Goal: Contribute content

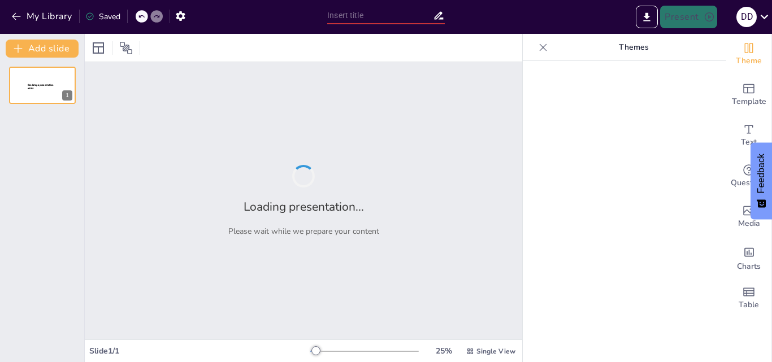
type input "Biotipos Cutáneos: Fundamentos y Relevancia en la Práctica Dermatológica"
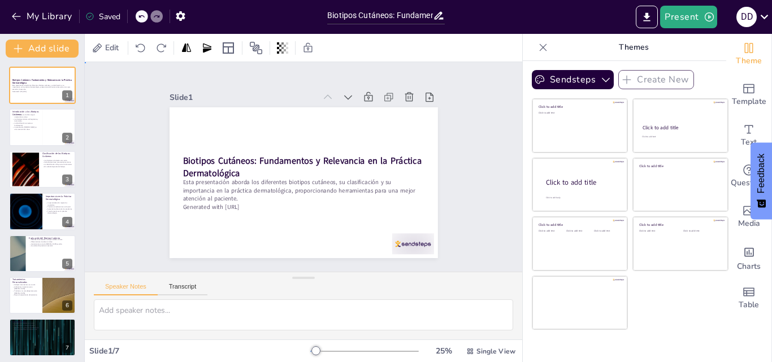
click at [494, 211] on div "Slide 1 Biotipos Cutáneos: Fundamentos y Relevancia en la Práctica Dermatológic…" at bounding box center [303, 167] width 477 height 427
click at [59, 115] on button at bounding box center [66, 119] width 14 height 14
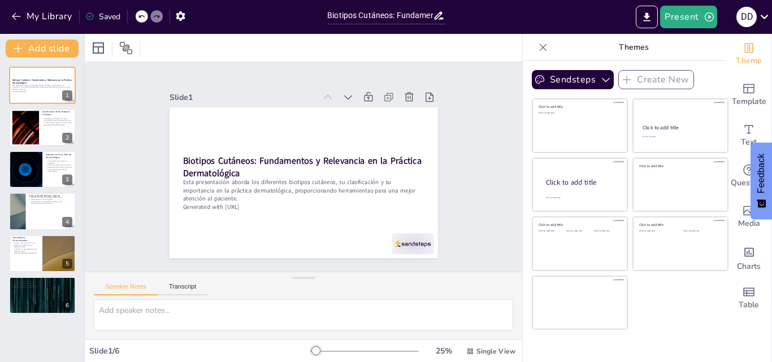
click at [144, 10] on div "My Library Saved" at bounding box center [95, 16] width 191 height 20
click at [143, 15] on icon at bounding box center [141, 16] width 7 height 7
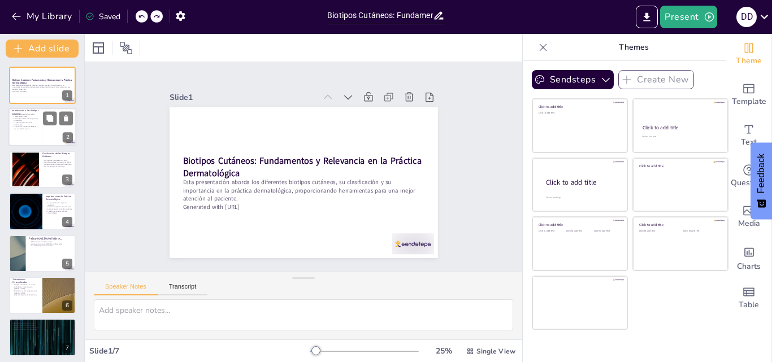
click at [41, 126] on div at bounding box center [42, 127] width 68 height 38
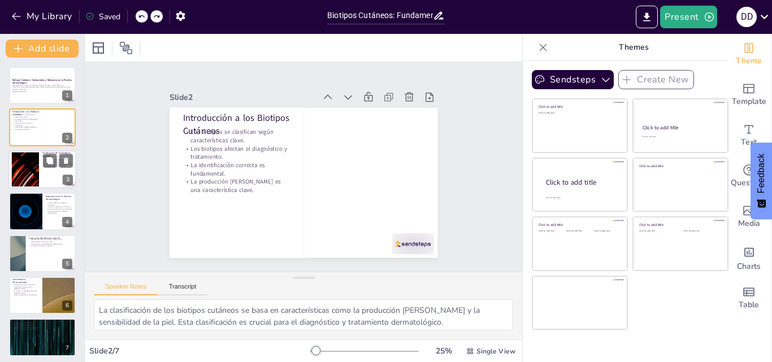
click at [36, 184] on div at bounding box center [25, 169] width 61 height 34
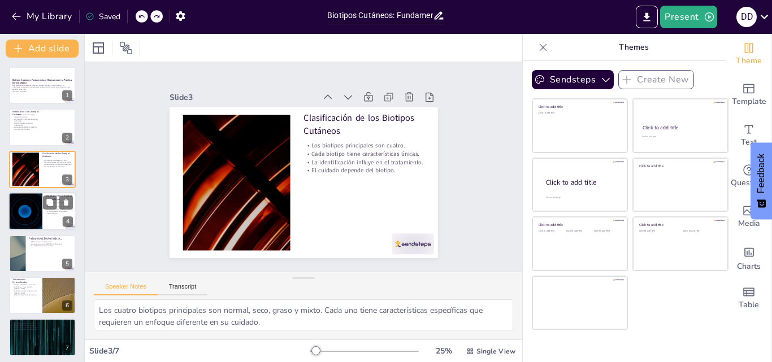
click at [33, 201] on div at bounding box center [26, 211] width 68 height 38
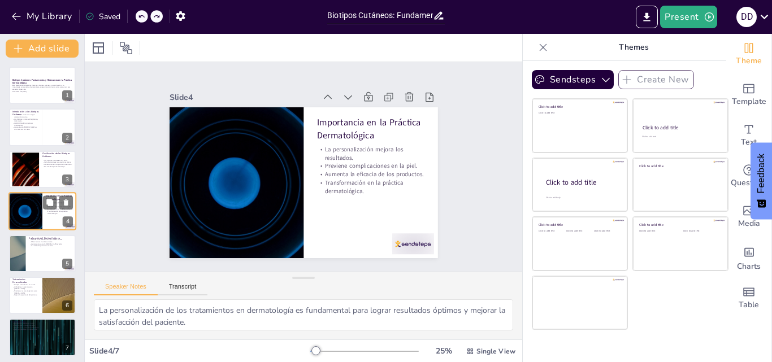
scroll to position [2, 0]
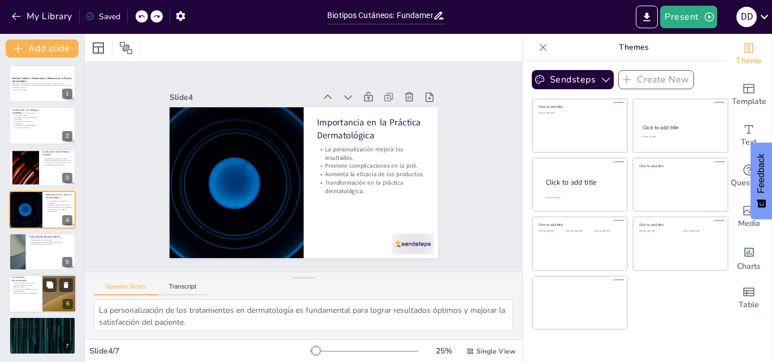
click at [24, 289] on p "Productos no comedogénicos para [MEDICAL_DATA]." at bounding box center [25, 290] width 27 height 4
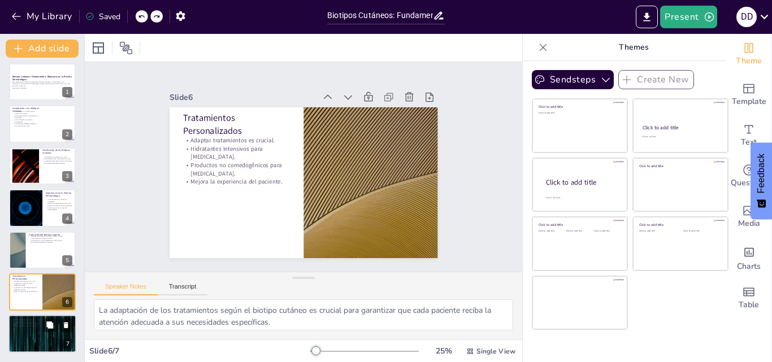
click at [38, 332] on div at bounding box center [42, 334] width 68 height 38
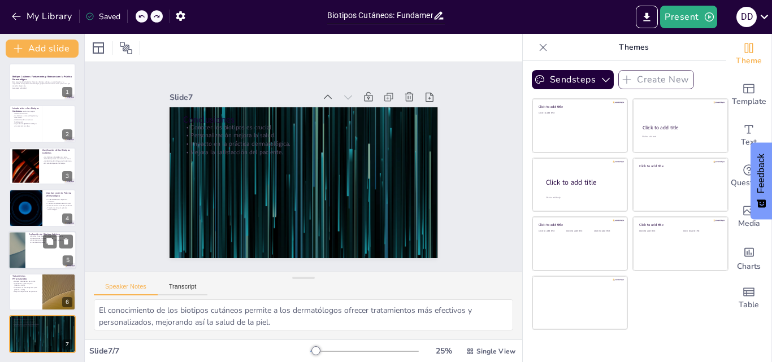
click at [39, 254] on div at bounding box center [42, 250] width 68 height 38
type textarea "Los análisis clínicos son fundamentales para obtener información objetiva sobre…"
